Goal: Task Accomplishment & Management: Use online tool/utility

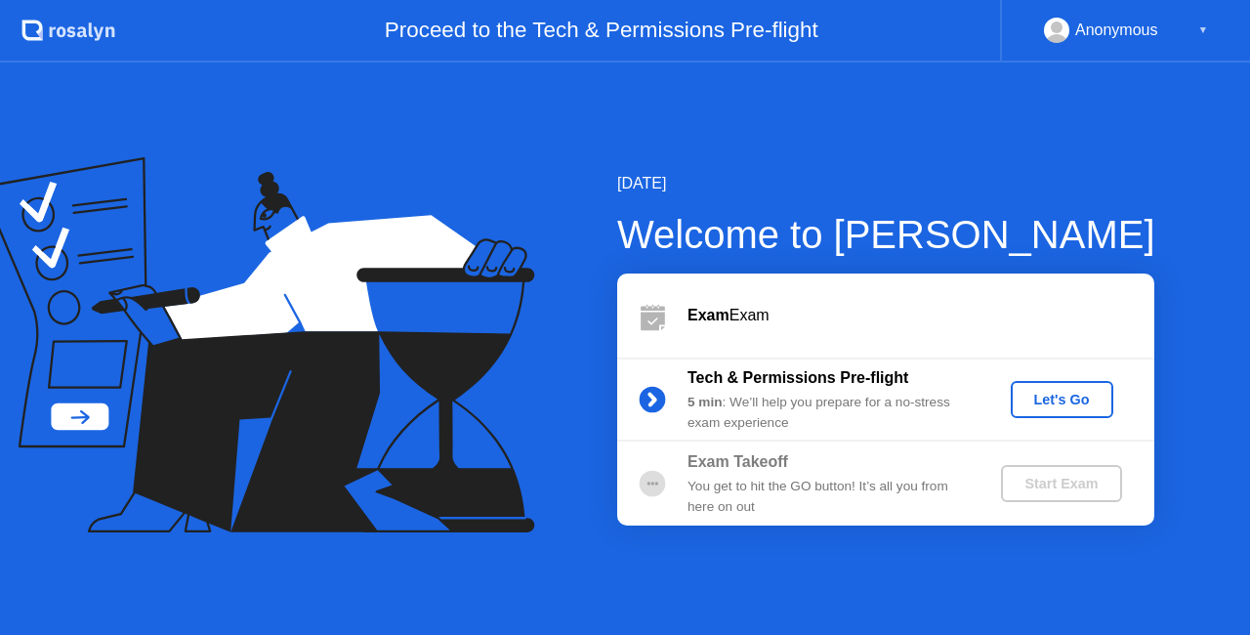
click at [1039, 396] on div "Let's Go" at bounding box center [1061, 400] width 87 height 16
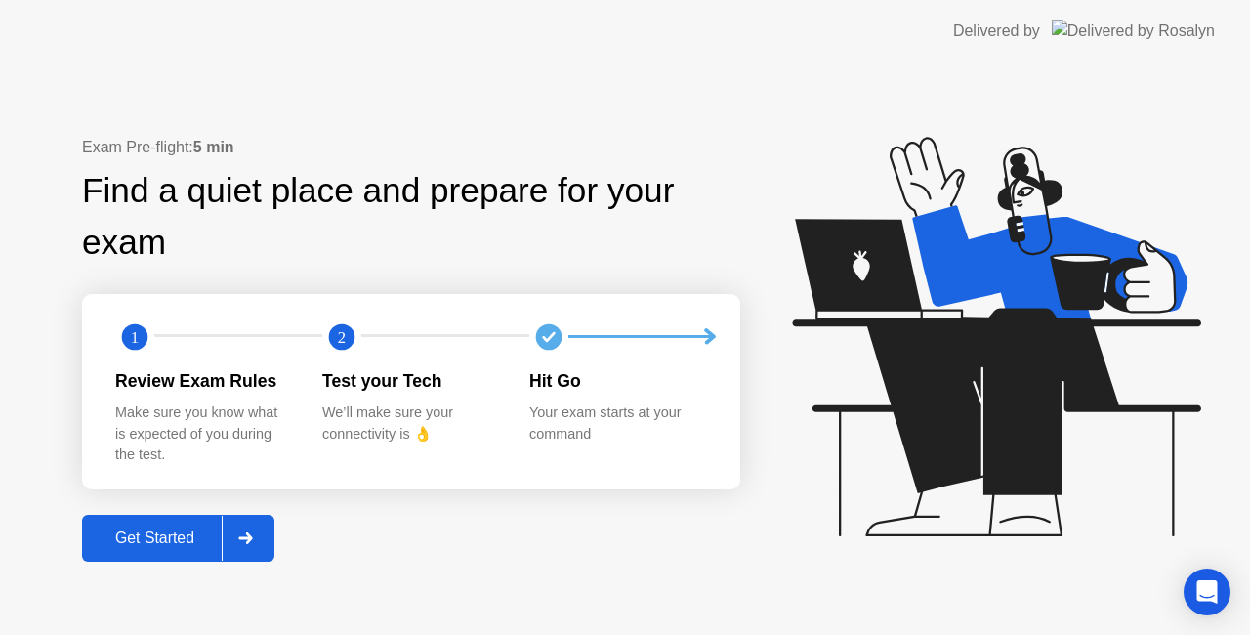
click at [173, 545] on div "Get Started" at bounding box center [155, 538] width 134 height 18
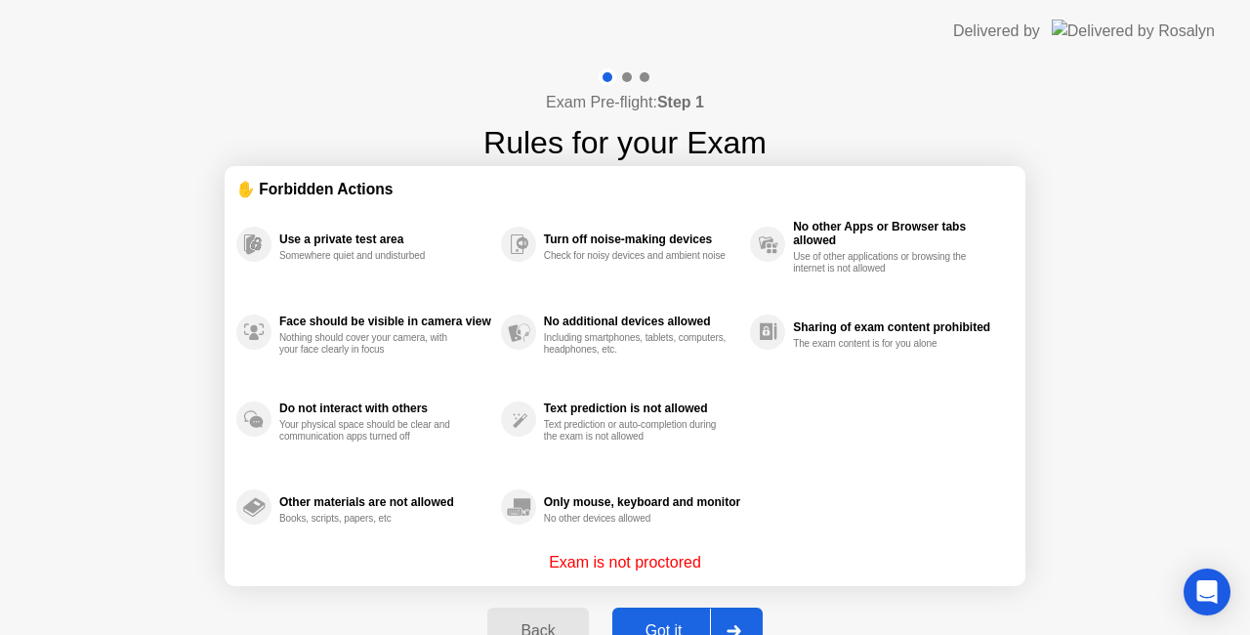
click at [664, 617] on button "Got it" at bounding box center [687, 630] width 150 height 47
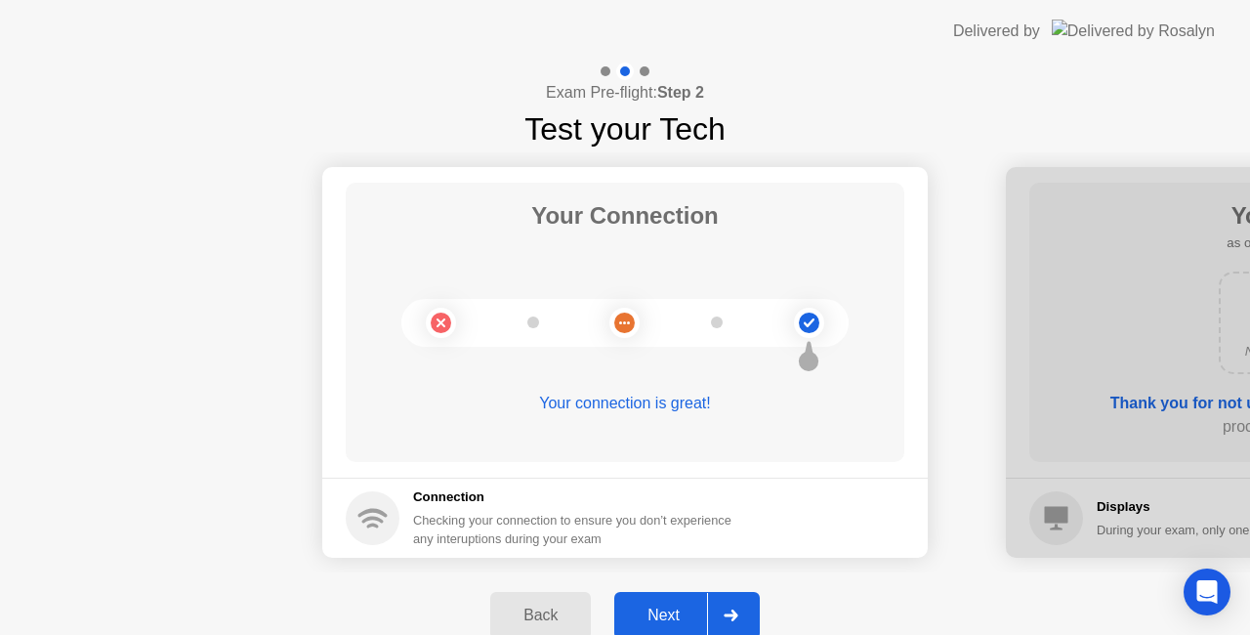
click at [664, 617] on div "Next" at bounding box center [663, 615] width 87 height 18
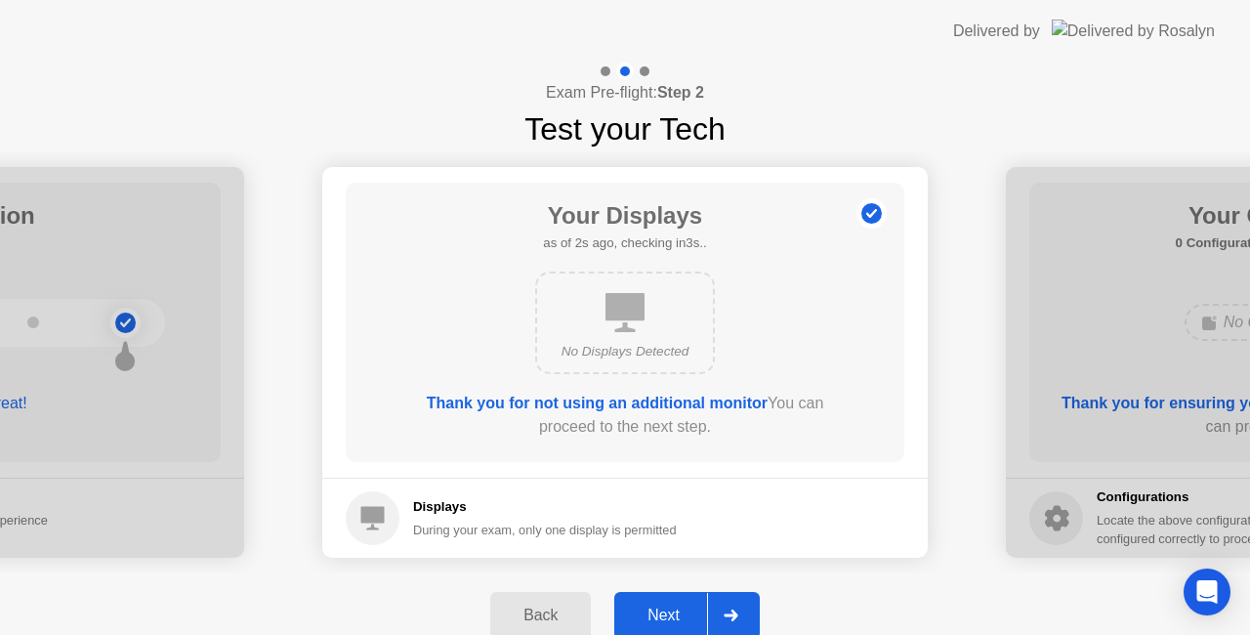
click at [664, 617] on div "Next" at bounding box center [663, 615] width 87 height 18
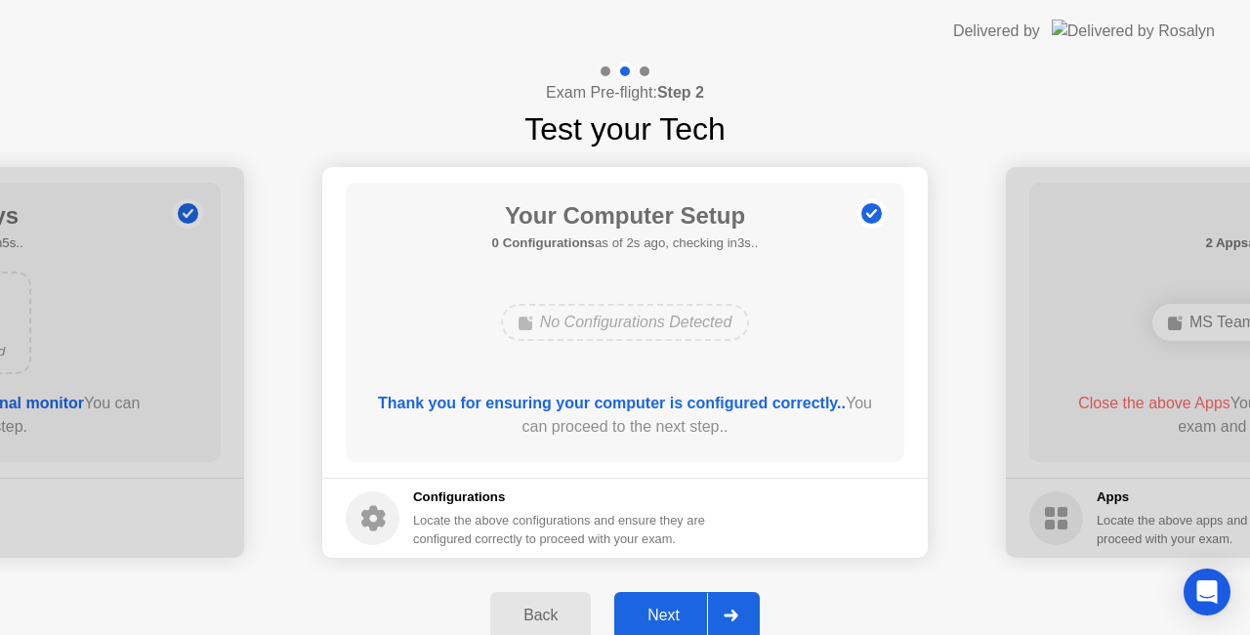
click at [664, 617] on div "Next" at bounding box center [663, 615] width 87 height 18
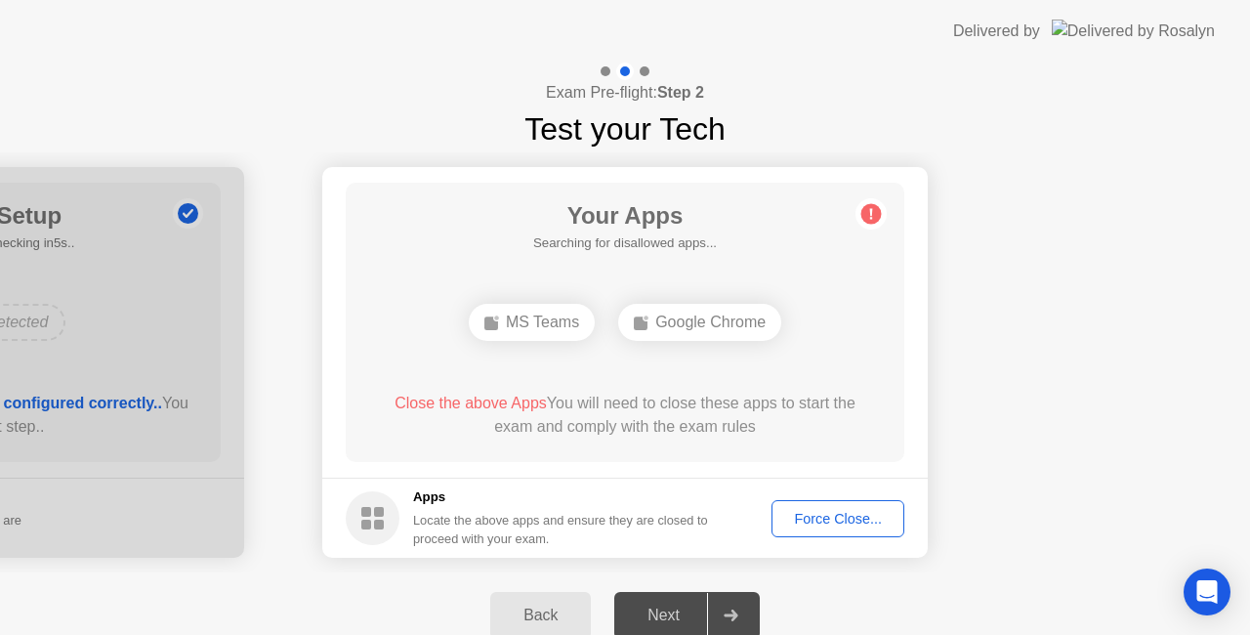
click at [813, 514] on div "Force Close..." at bounding box center [837, 519] width 119 height 16
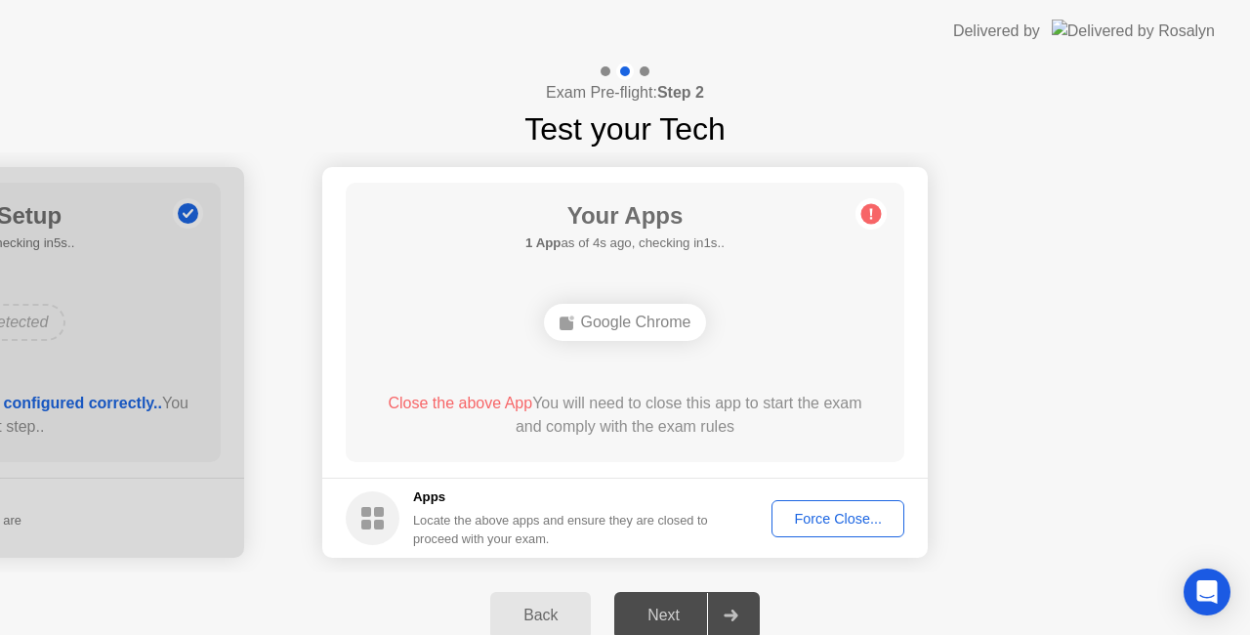
click at [796, 511] on div "Force Close..." at bounding box center [837, 519] width 119 height 16
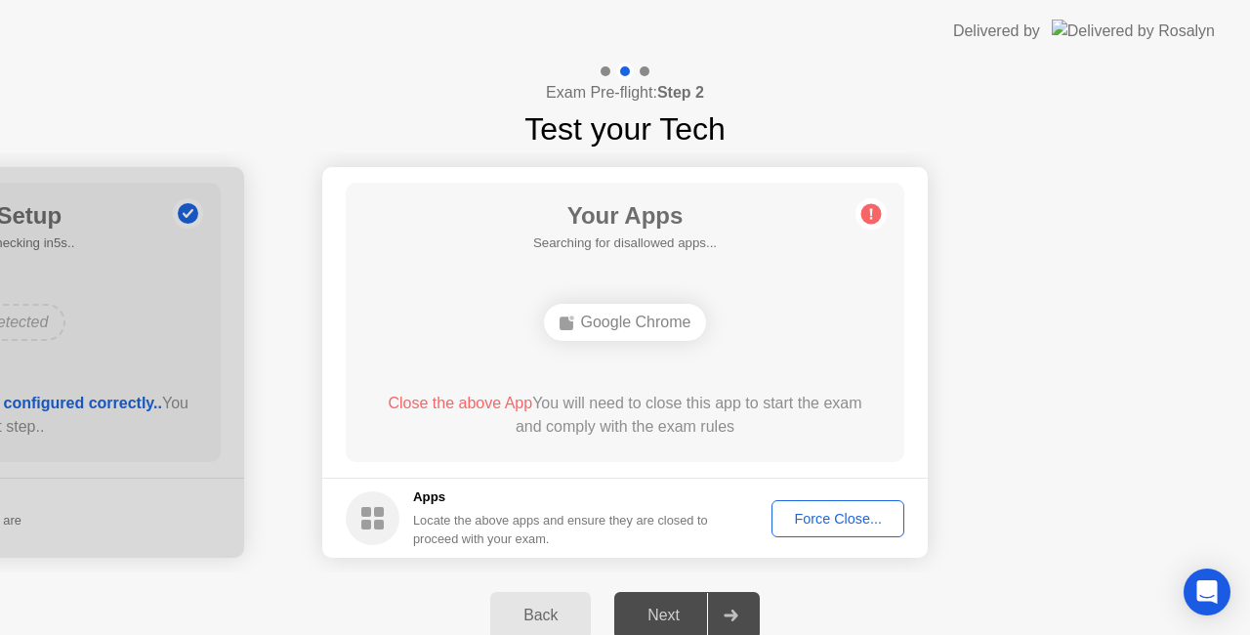
click at [700, 503] on h5 "Apps" at bounding box center [561, 497] width 296 height 20
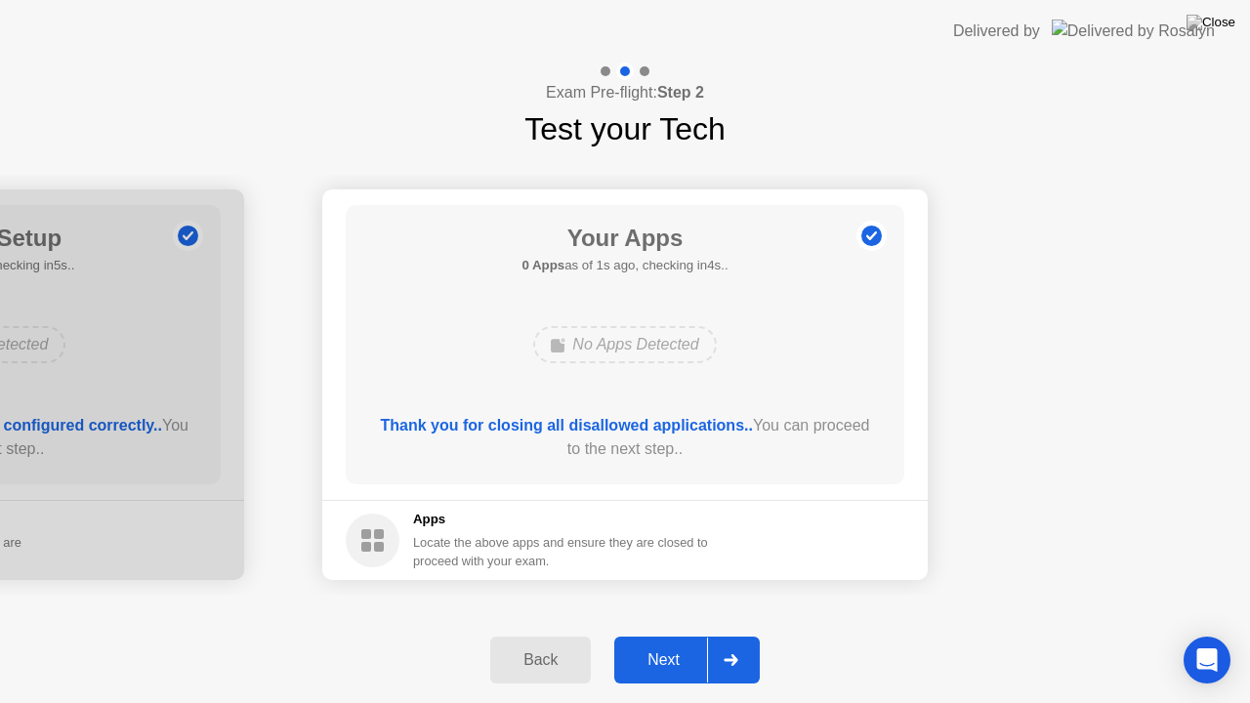
click at [672, 634] on div "Next" at bounding box center [663, 660] width 87 height 18
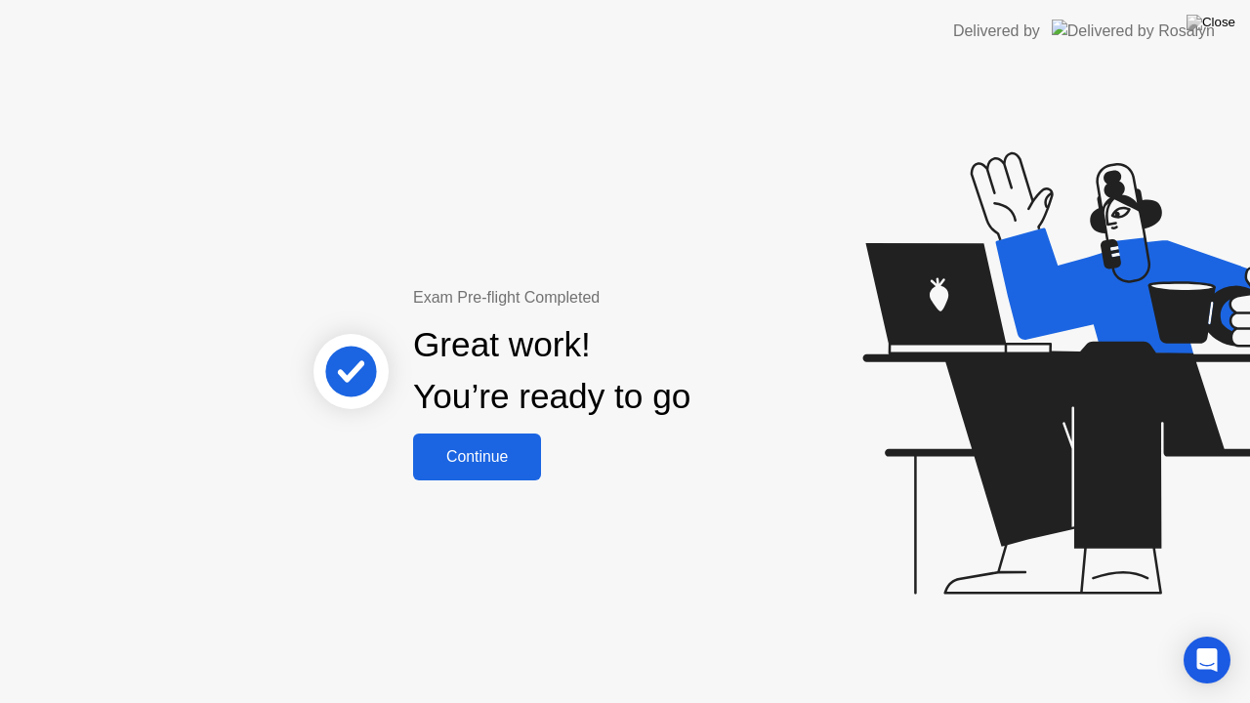
click at [496, 464] on div "Continue" at bounding box center [477, 457] width 116 height 18
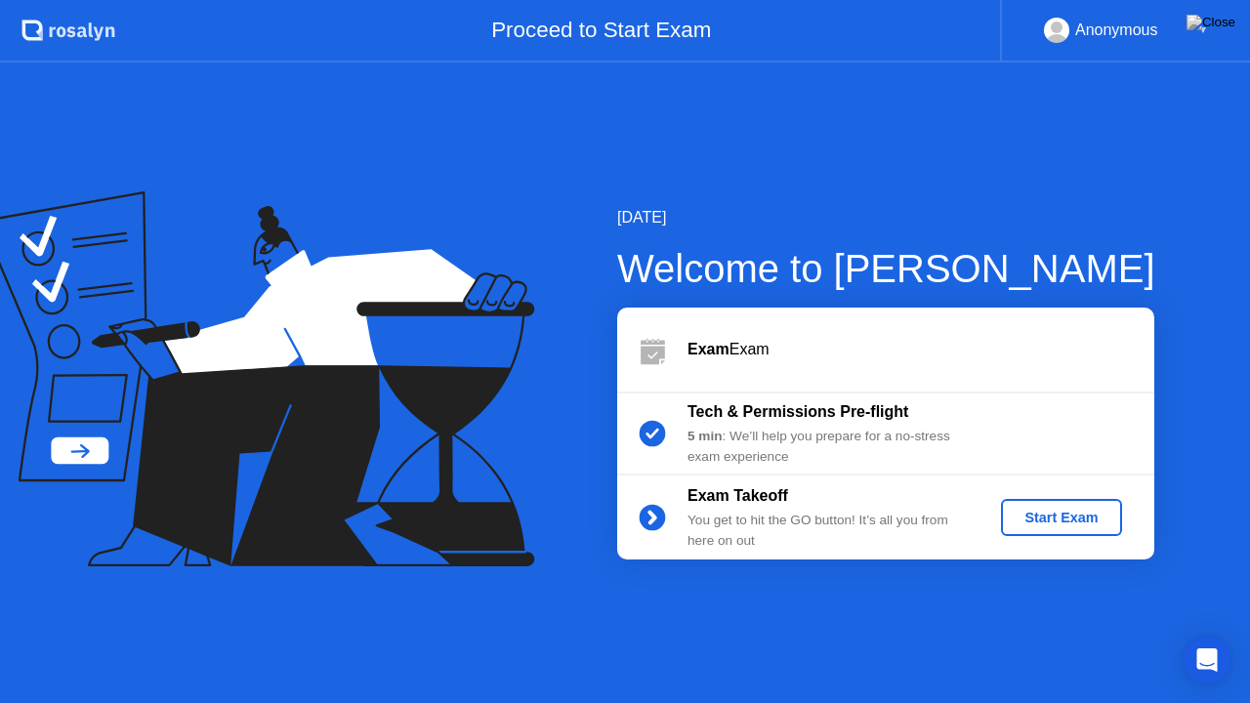
click at [1045, 513] on div "Start Exam" at bounding box center [1061, 518] width 104 height 16
